Goal: Information Seeking & Learning: Learn about a topic

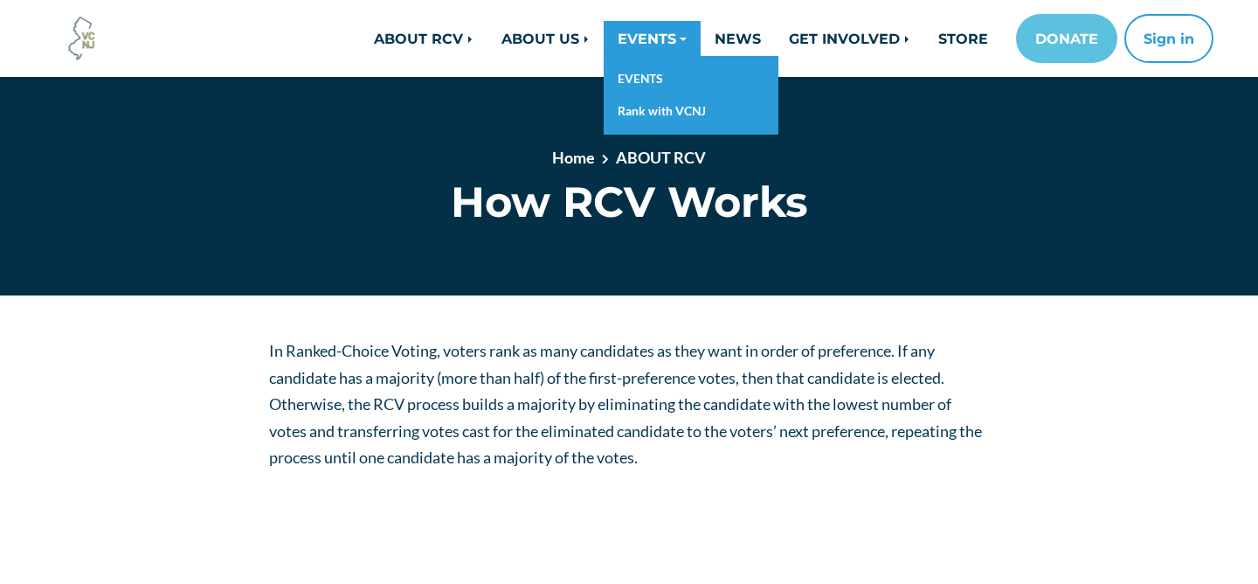
scroll to position [169, 0]
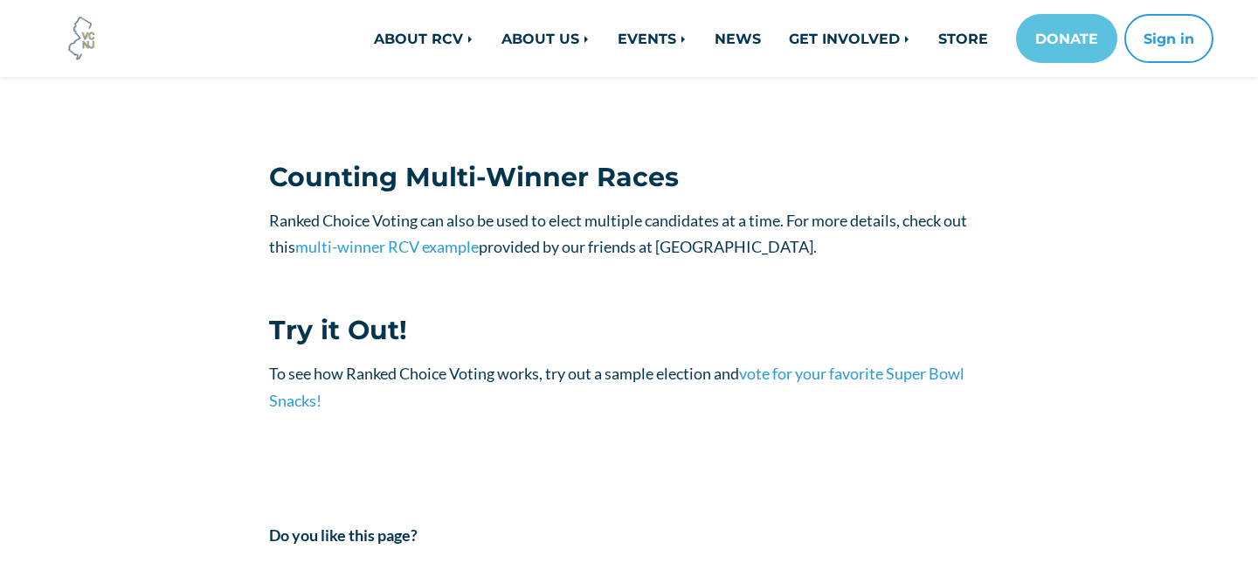
scroll to position [1885, 0]
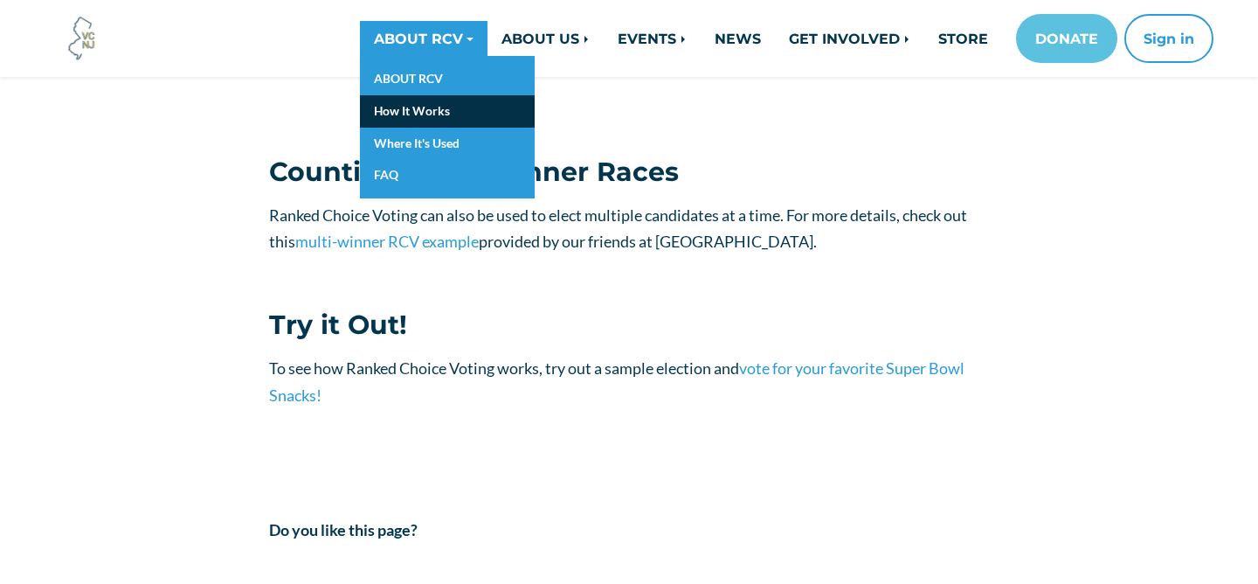
click at [419, 106] on link "How It Works" at bounding box center [447, 111] width 175 height 32
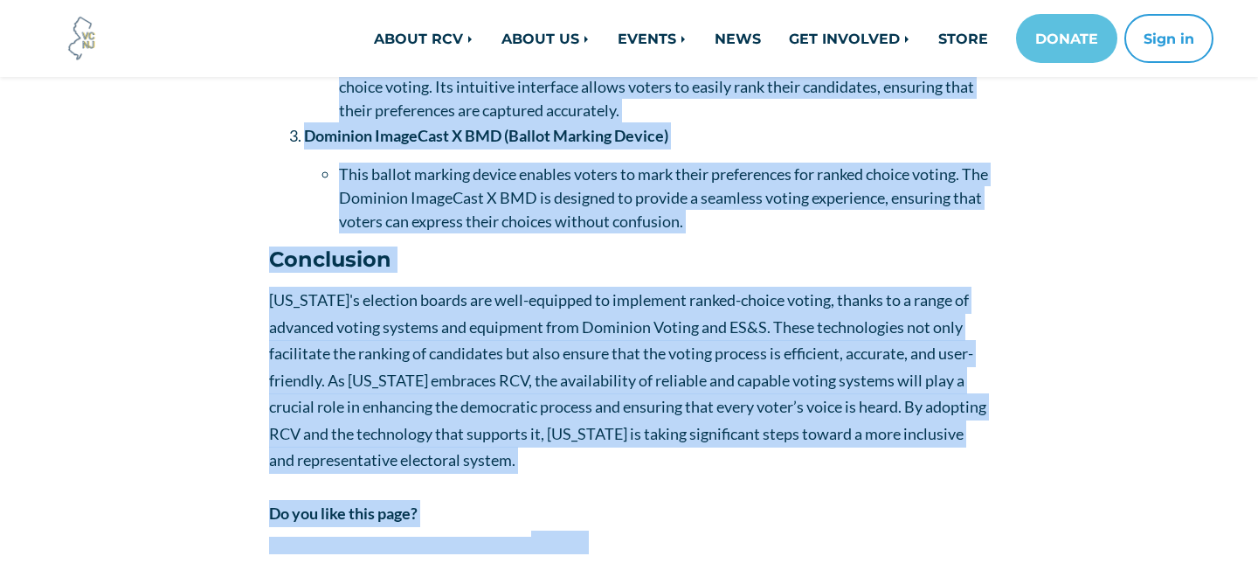
scroll to position [1802, 0]
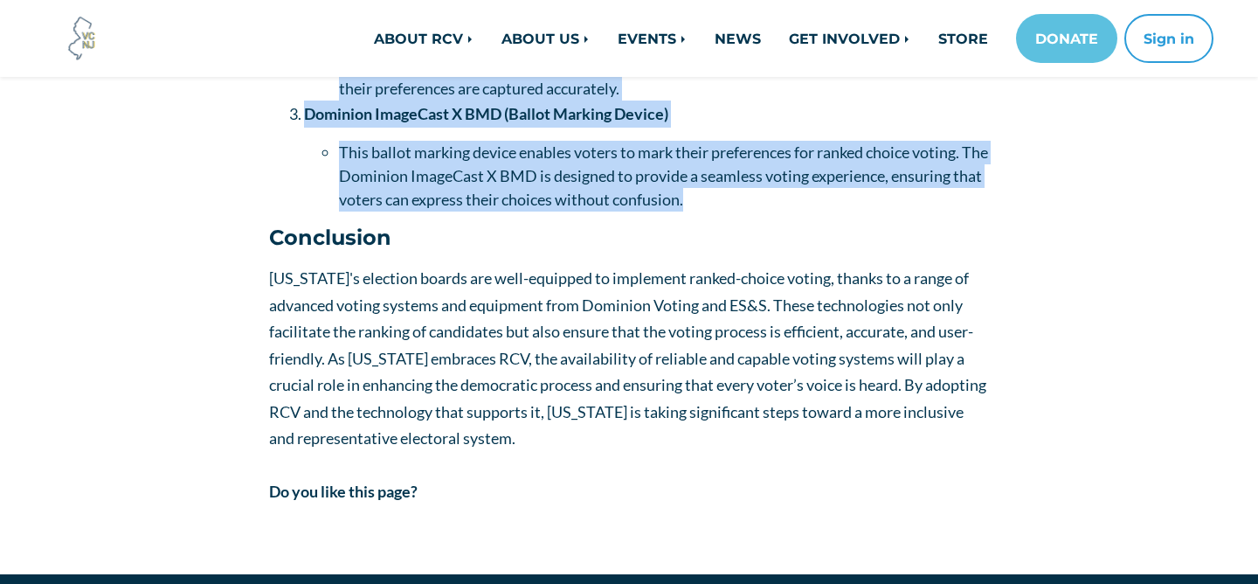
drag, startPoint x: 270, startPoint y: 299, endPoint x: 742, endPoint y: 224, distance: 477.9
copy div "Voting Systems Supporting Ranked Choice Voting Dominion ImageCast Precinct The …"
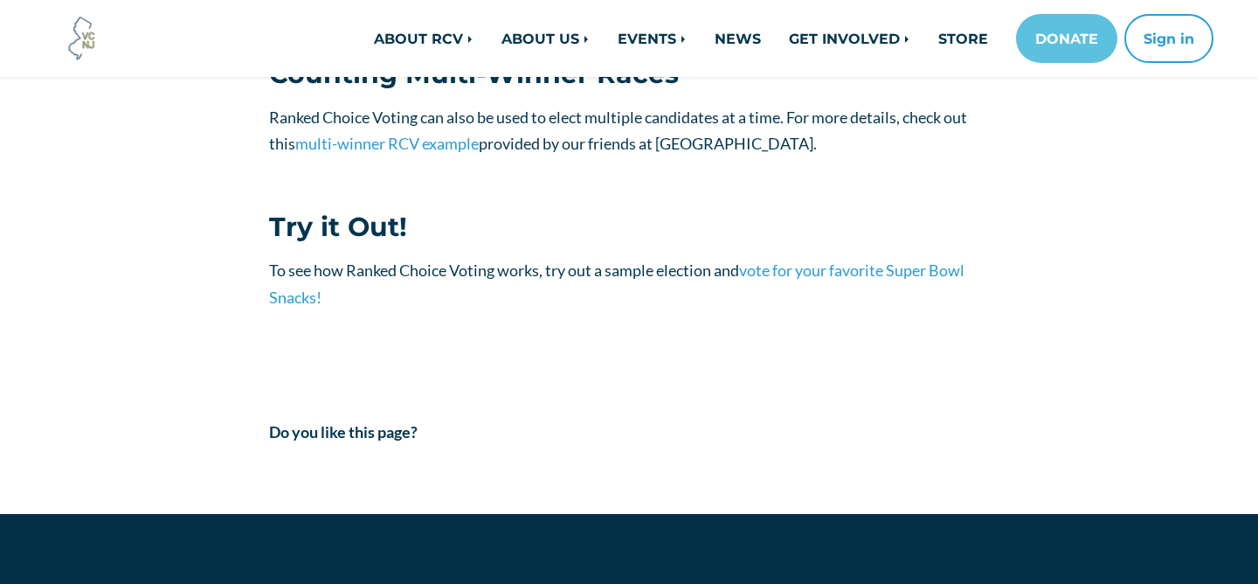
scroll to position [1987, 0]
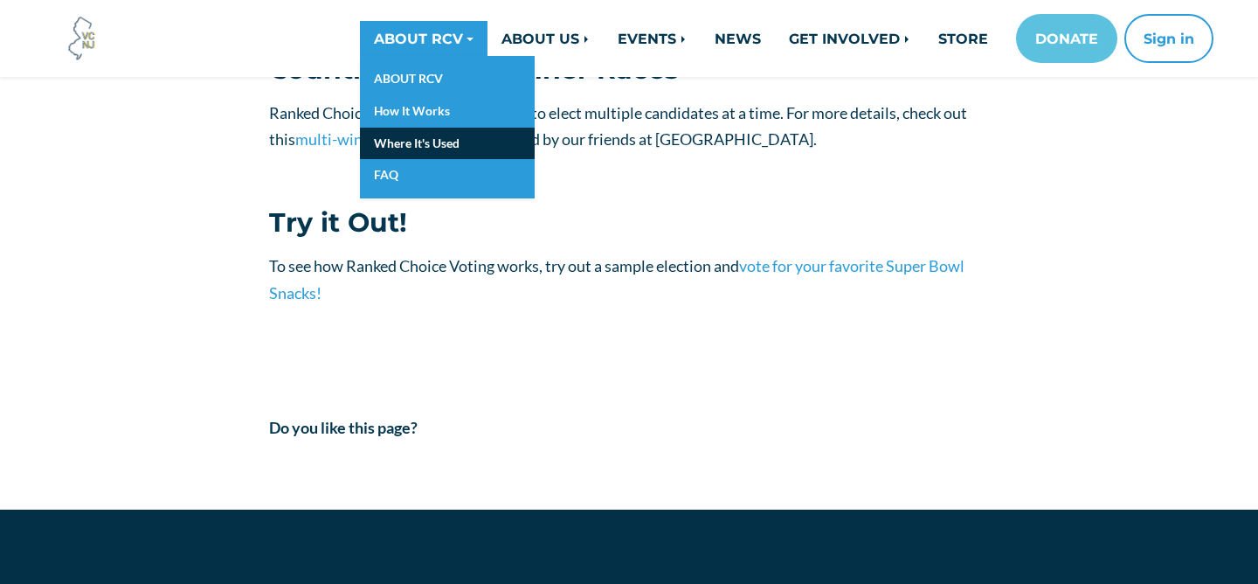
click at [433, 134] on link "Where It's Used" at bounding box center [447, 144] width 175 height 32
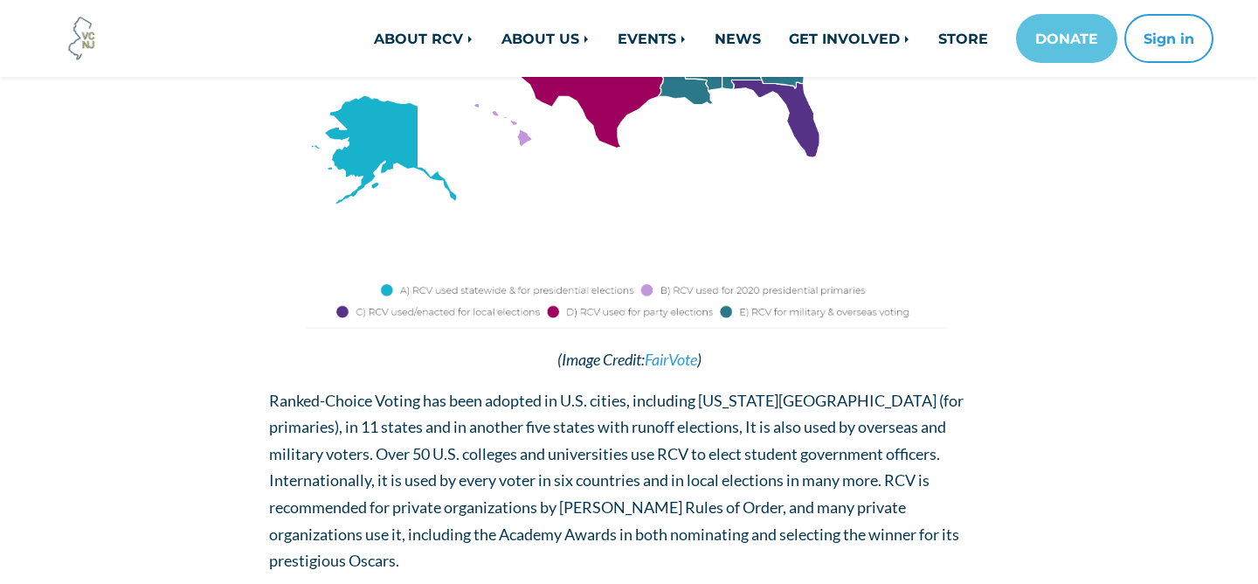
scroll to position [605, 0]
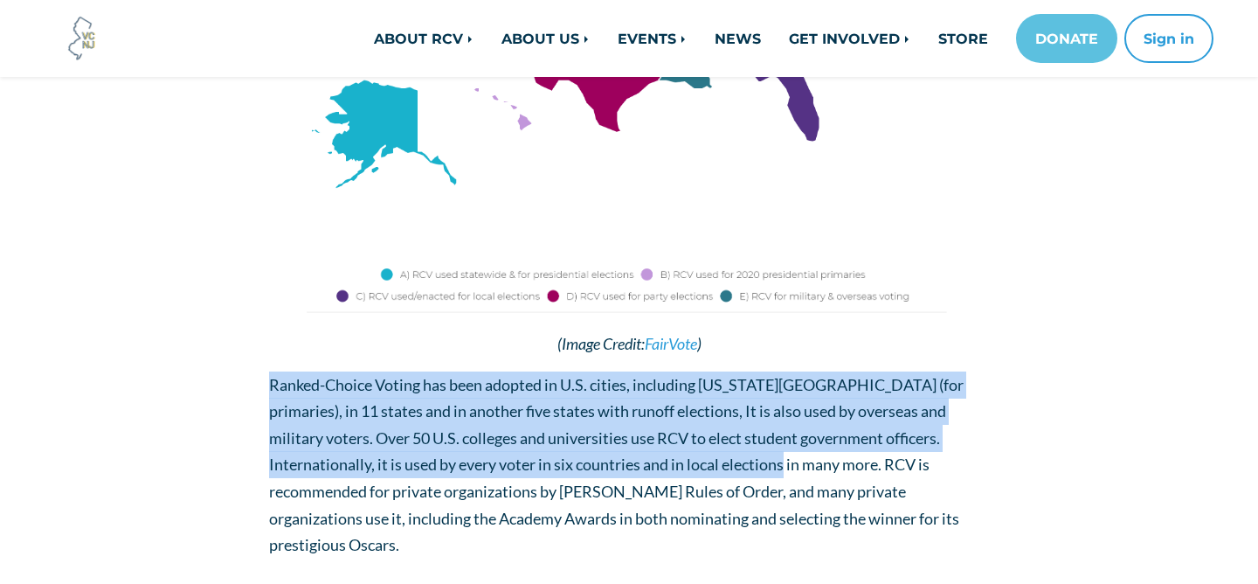
drag, startPoint x: 697, startPoint y: 466, endPoint x: 281, endPoint y: 368, distance: 427.3
click at [281, 368] on div "(Image Credit: FairVote ) Ranked-Choice Voting has been adopted in U.S. cities,…" at bounding box center [629, 146] width 721 height 826
copy span "Ranked-Choice Voting has been adopted in U.S. cities, including New York City (…"
